Goal: Task Accomplishment & Management: Use online tool/utility

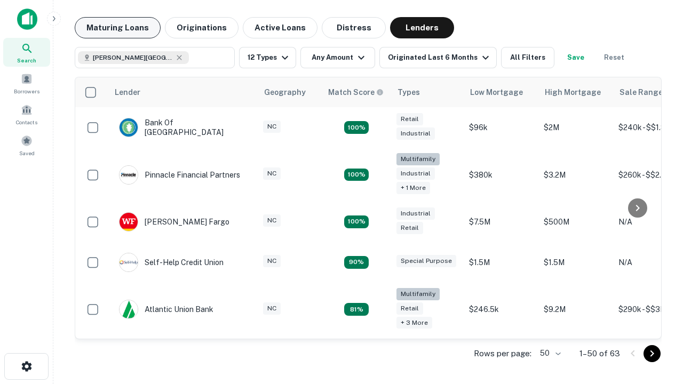
click at [117, 28] on button "Maturing Loans" at bounding box center [118, 27] width 86 height 21
